Goal: Transaction & Acquisition: Book appointment/travel/reservation

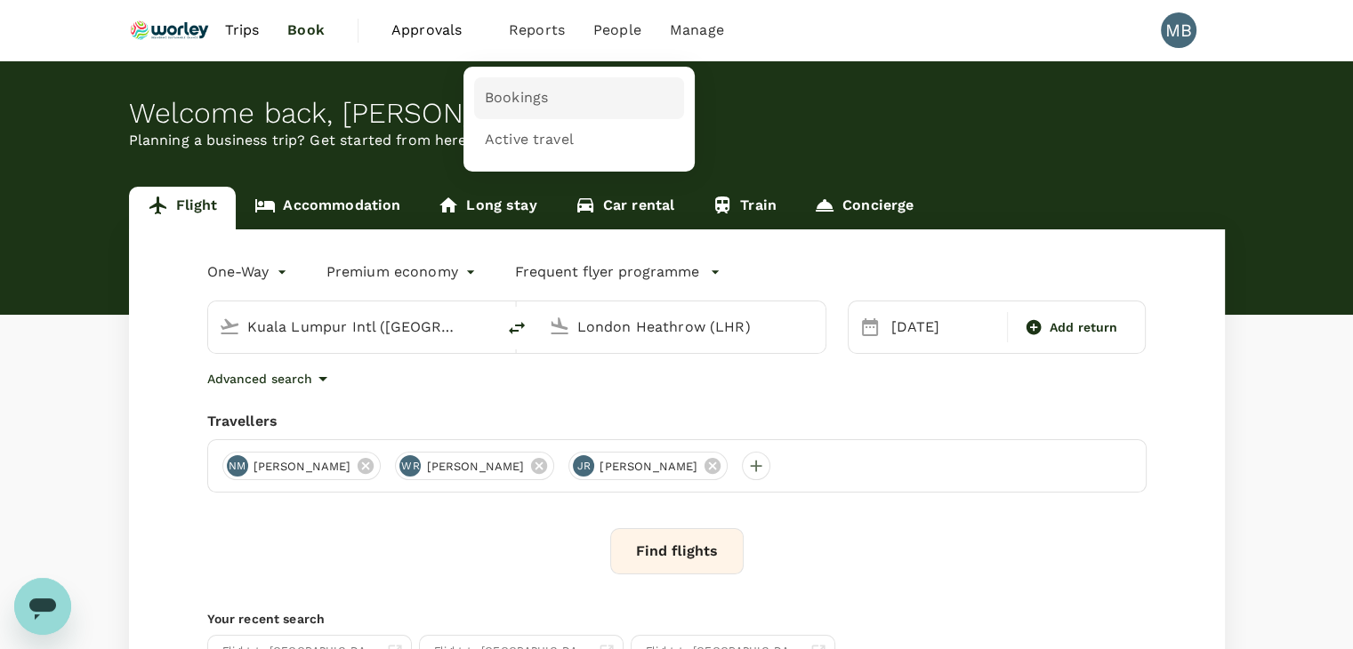
click at [522, 104] on span "Bookings" at bounding box center [516, 98] width 63 height 20
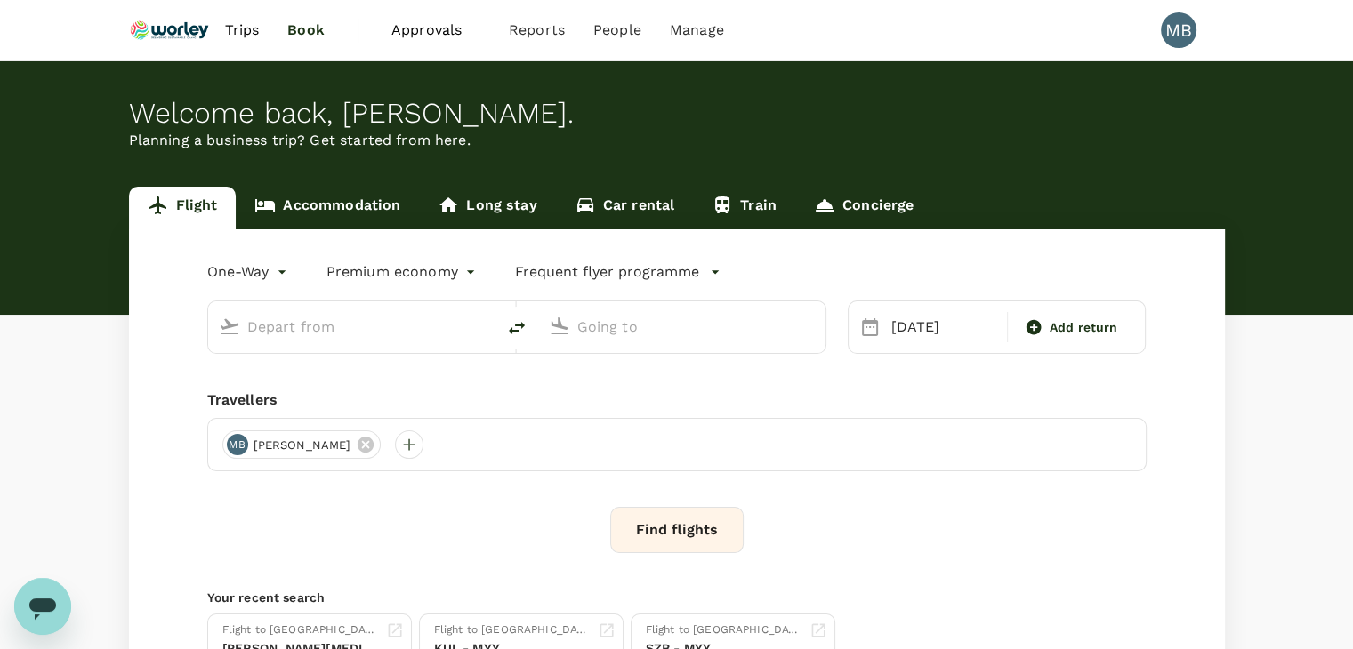
type input "Kuala Lumpur Intl ([GEOGRAPHIC_DATA])"
type input "London Heathrow (LHR)"
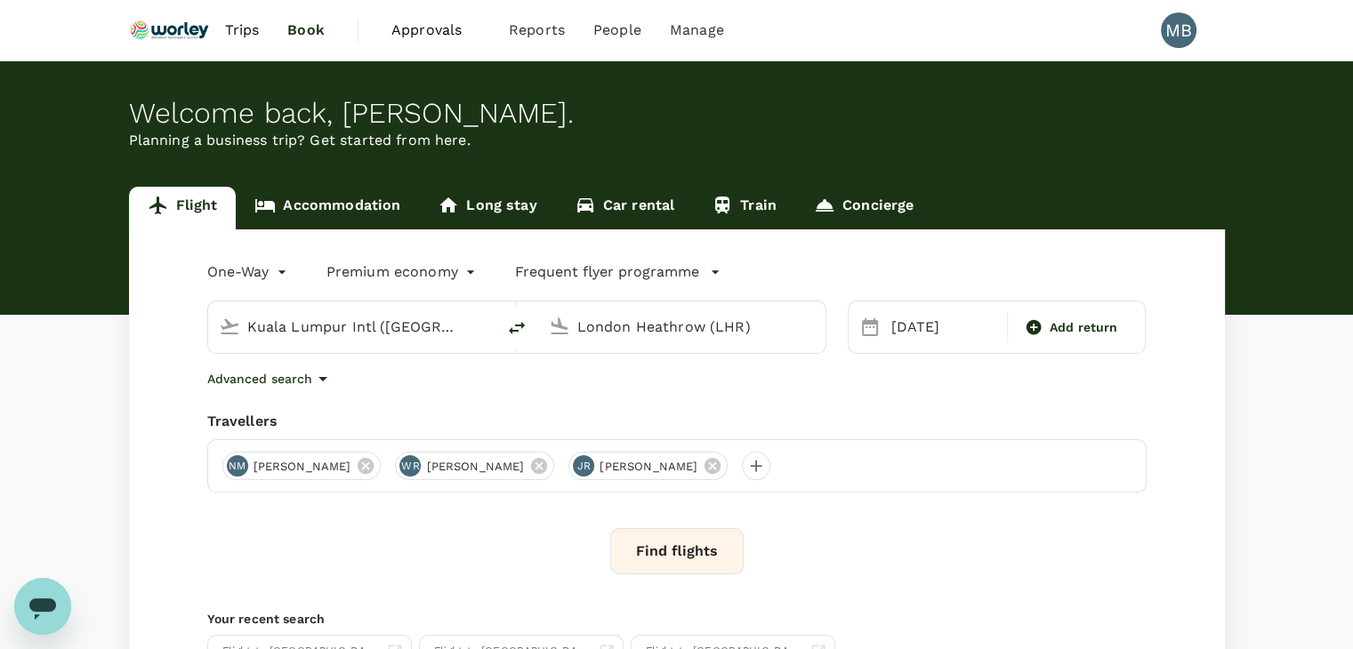
click at [712, 551] on button "Find flights" at bounding box center [676, 551] width 133 height 46
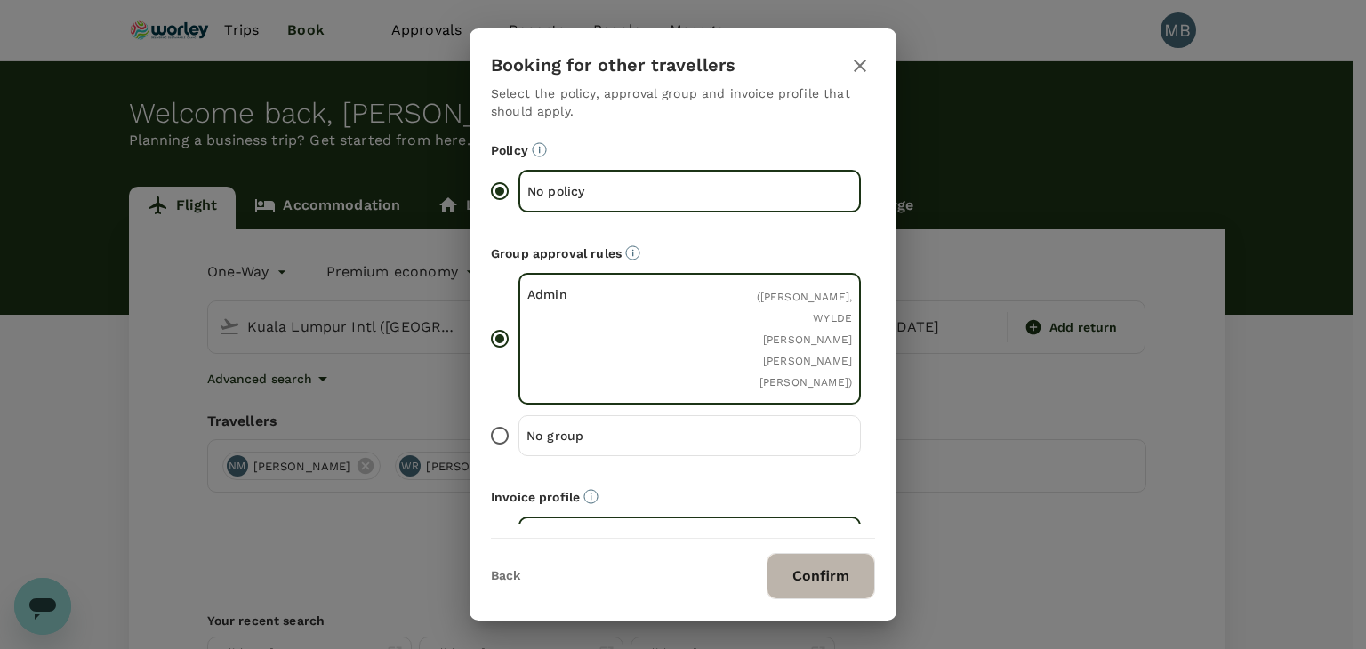
click at [790, 577] on button "Confirm" at bounding box center [821, 576] width 109 height 46
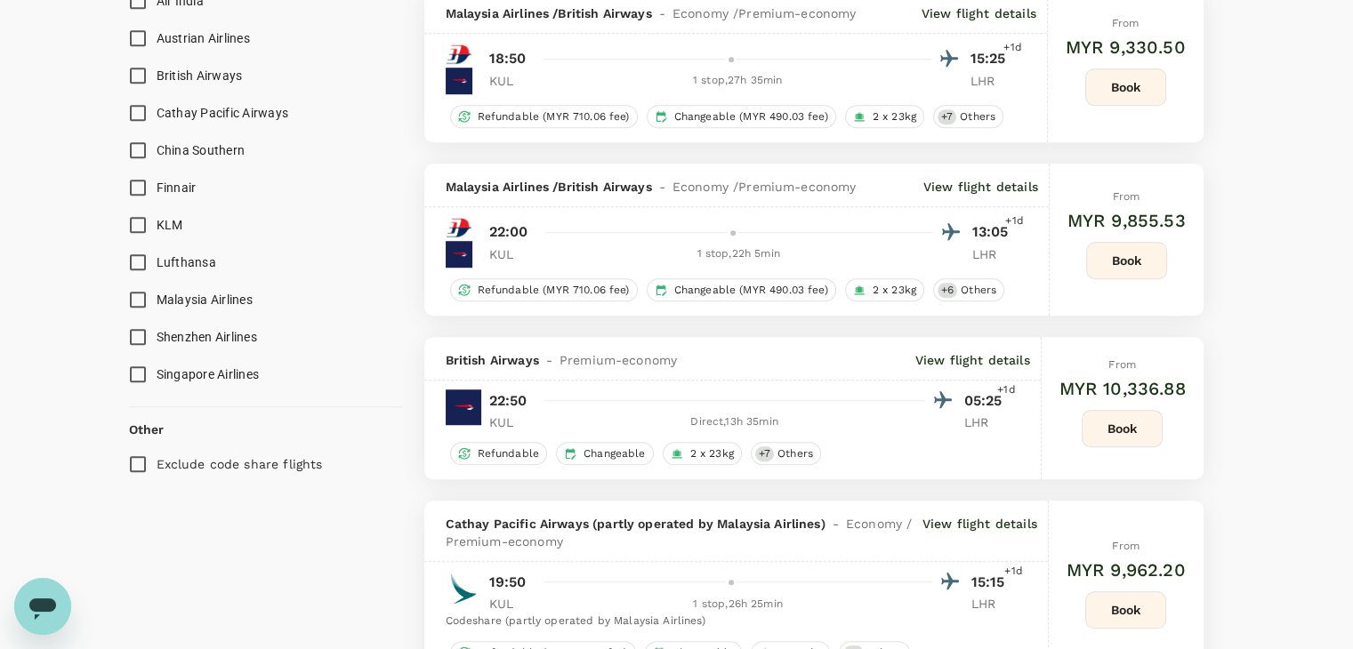
scroll to position [1283, 0]
